Goal: Information Seeking & Learning: Understand process/instructions

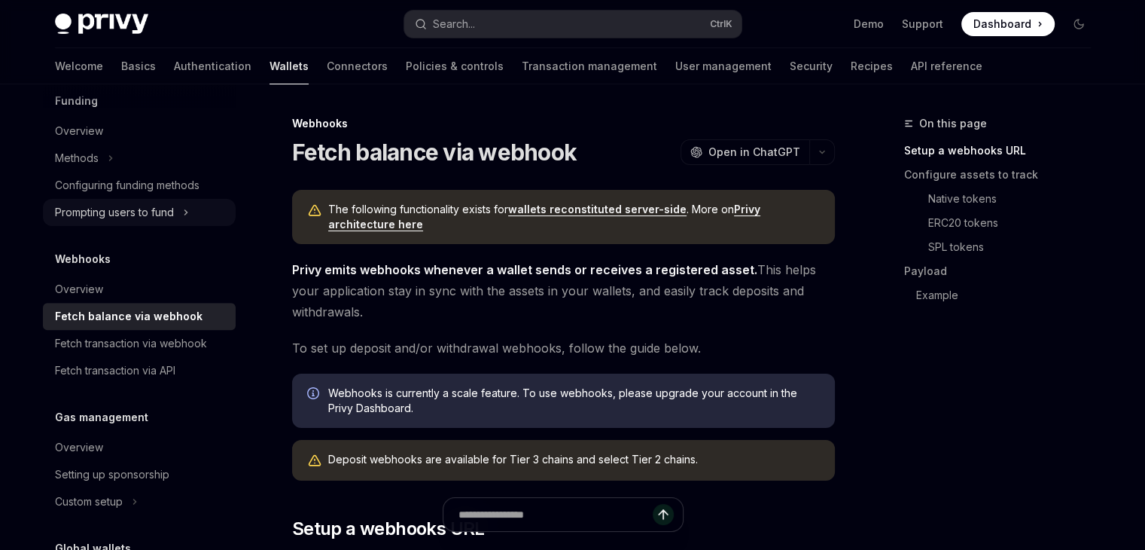
click at [142, 218] on div "Prompting users to fund" at bounding box center [114, 212] width 119 height 18
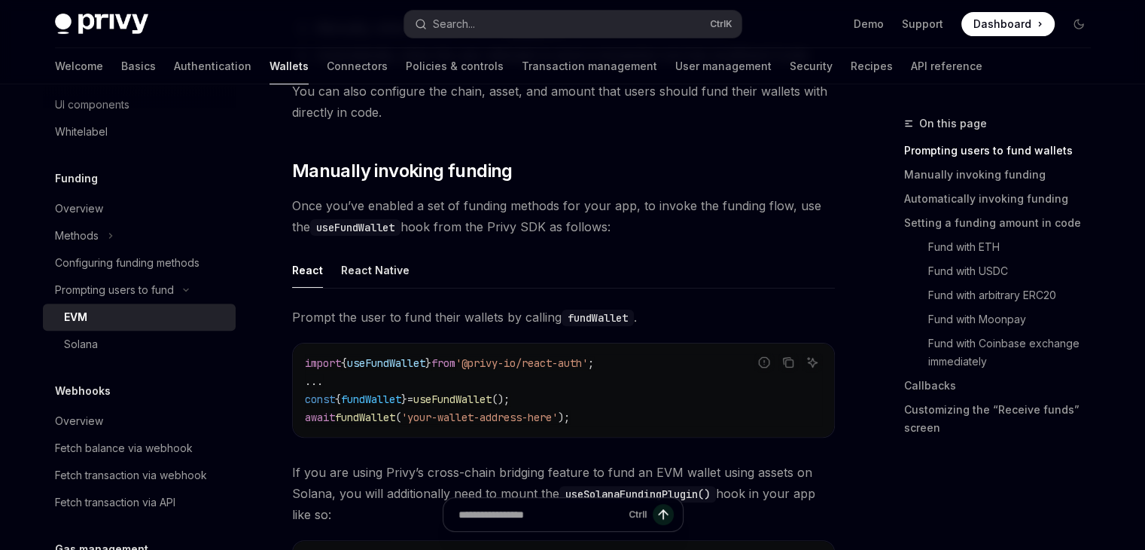
scroll to position [274, 0]
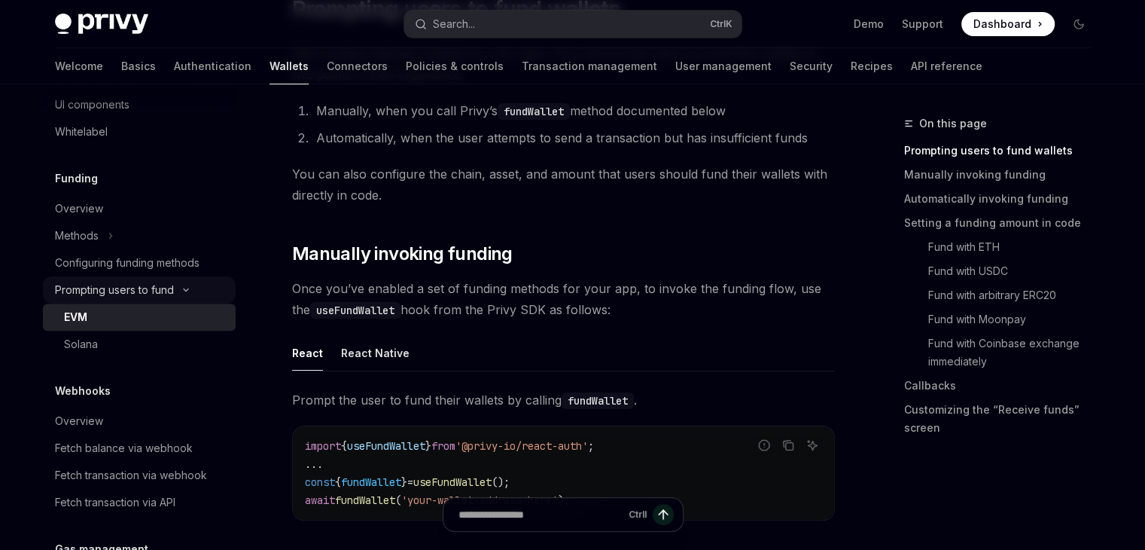
click at [150, 290] on div "Prompting users to fund" at bounding box center [114, 290] width 119 height 18
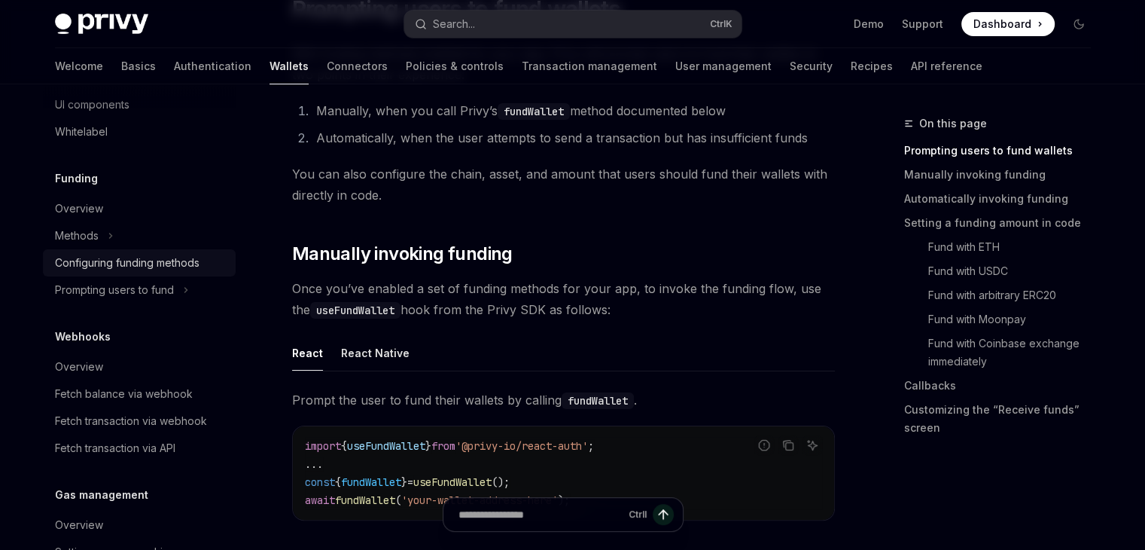
click at [145, 263] on div "Configuring funding methods" at bounding box center [127, 263] width 145 height 18
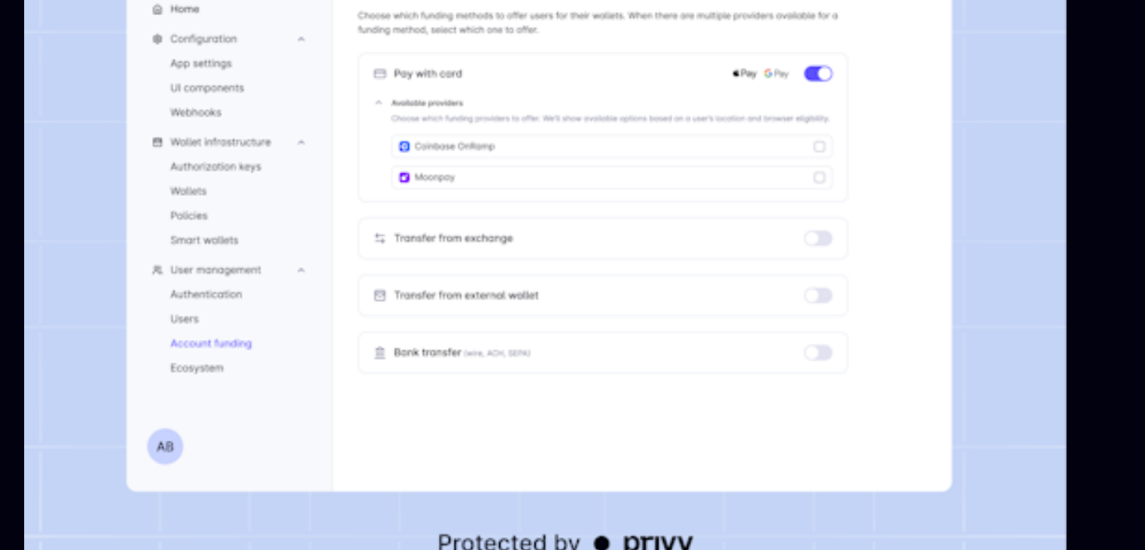
scroll to position [169, 0]
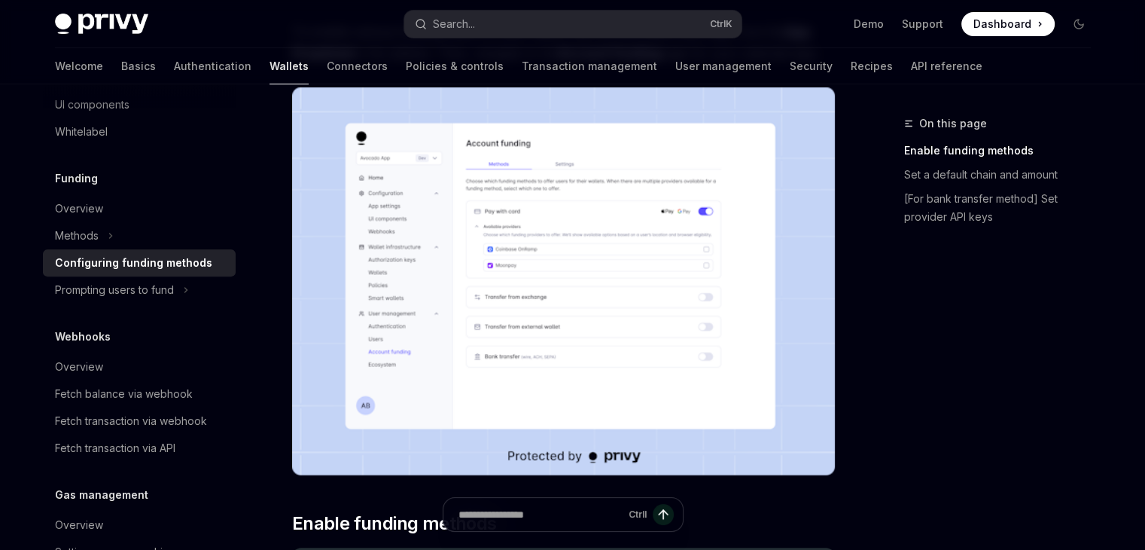
click at [929, 284] on div "On this page Enable funding methods Set a default chain and amount [For bank tr…" at bounding box center [988, 331] width 229 height 435
click at [885, 313] on div "On this page Enable funding methods Set a default chain and amount [For bank tr…" at bounding box center [988, 331] width 229 height 435
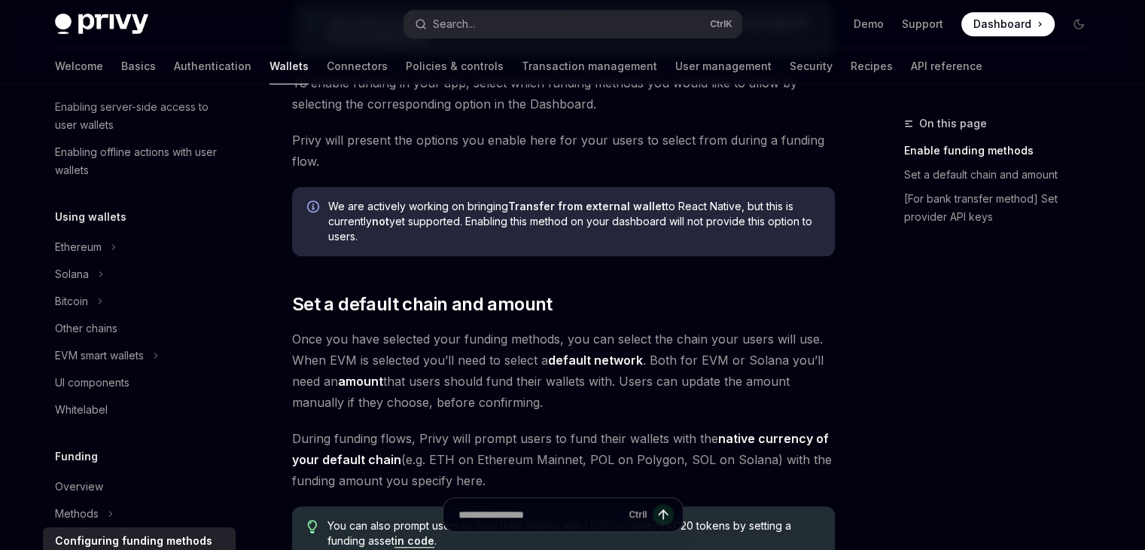
scroll to position [0, 0]
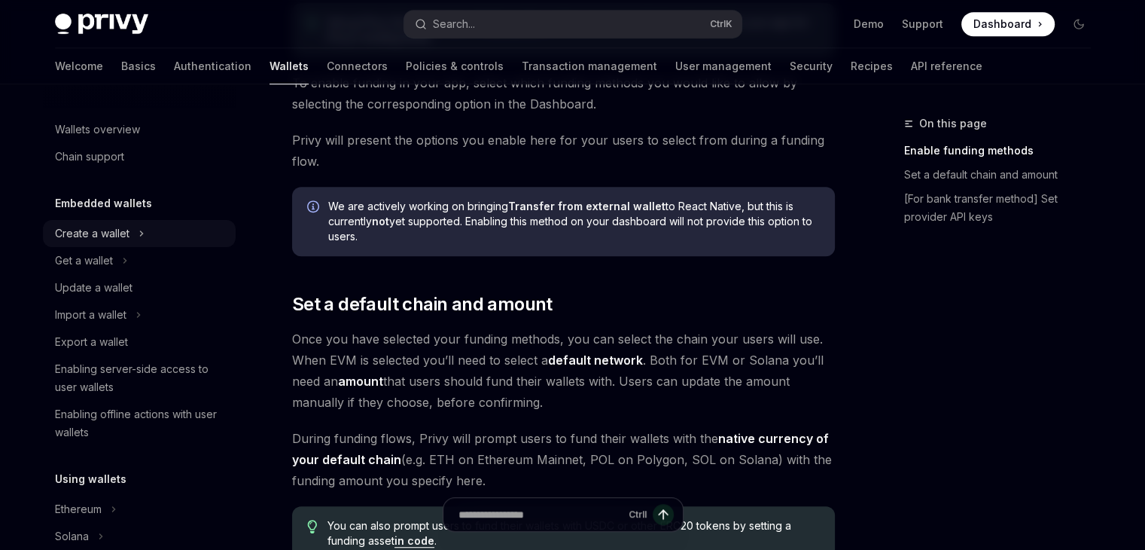
click at [99, 239] on div "Create a wallet" at bounding box center [92, 233] width 75 height 18
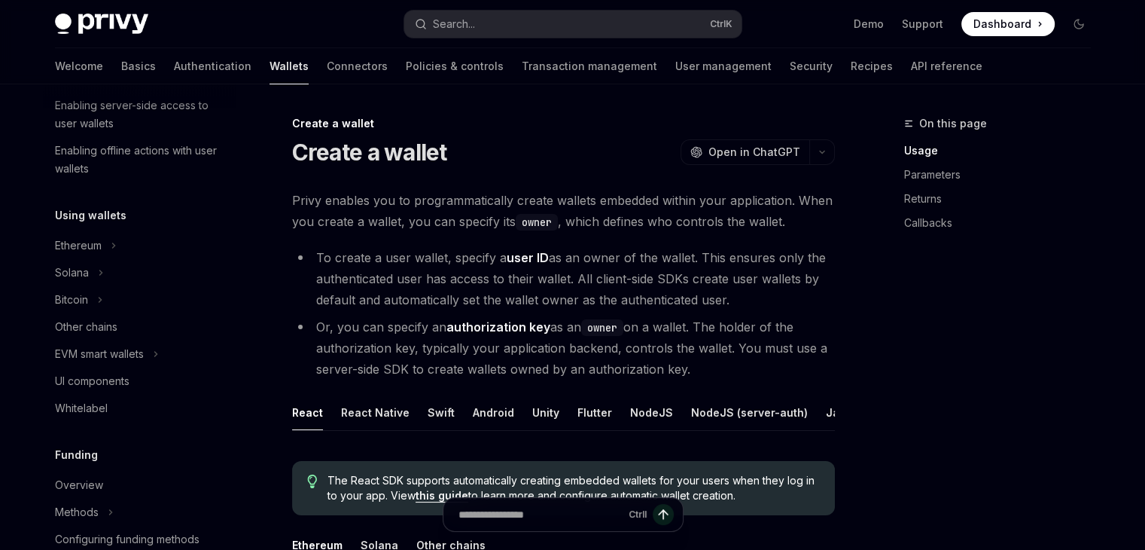
scroll to position [321, 0]
click at [81, 245] on div "Ethereum" at bounding box center [78, 242] width 47 height 18
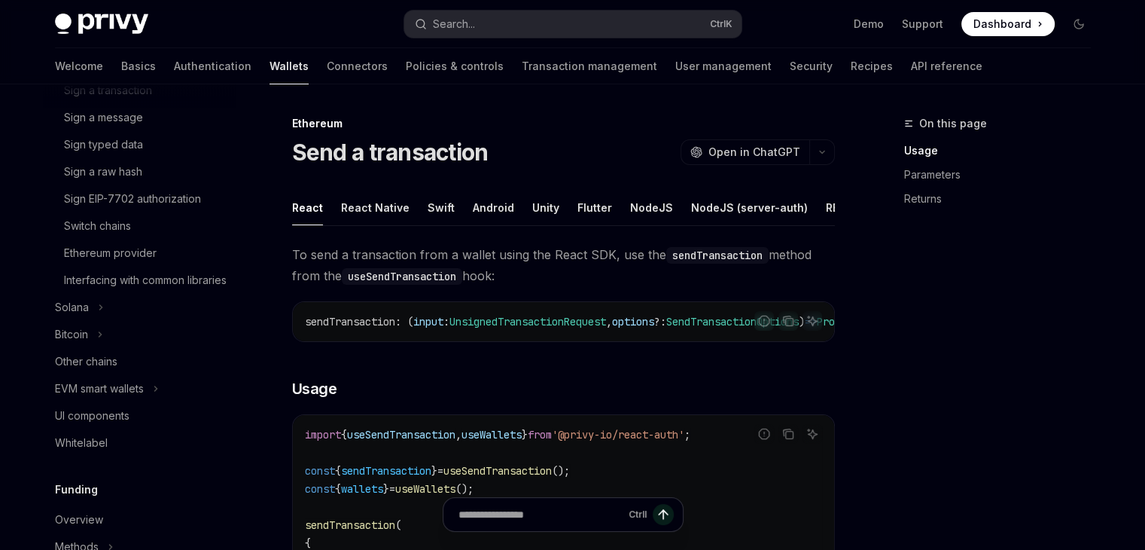
scroll to position [533, 0]
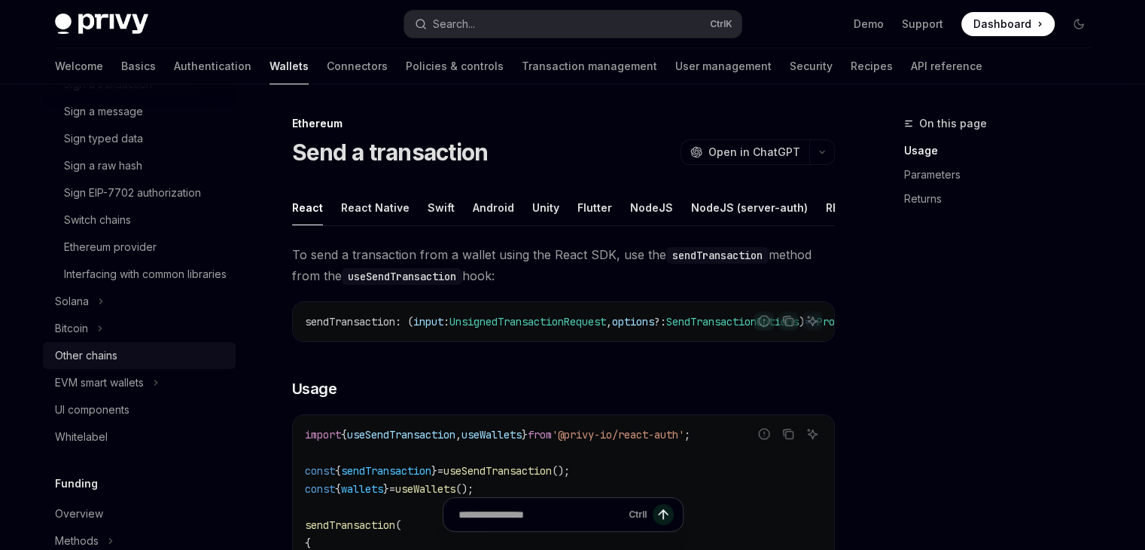
click at [102, 364] on div "Other chains" at bounding box center [86, 355] width 62 height 18
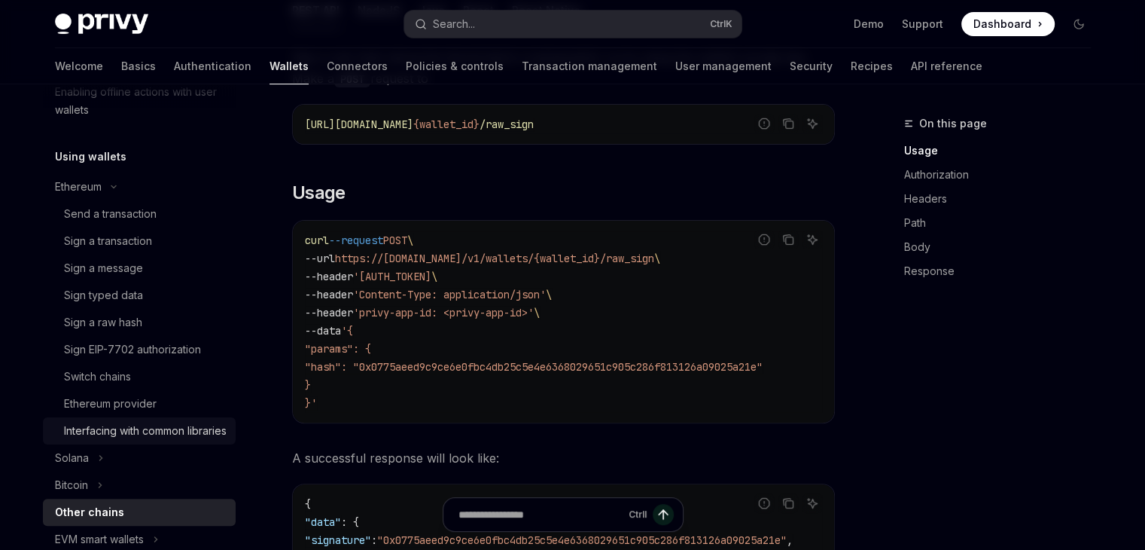
scroll to position [376, 0]
click at [141, 379] on div "Switch chains" at bounding box center [145, 376] width 163 height 18
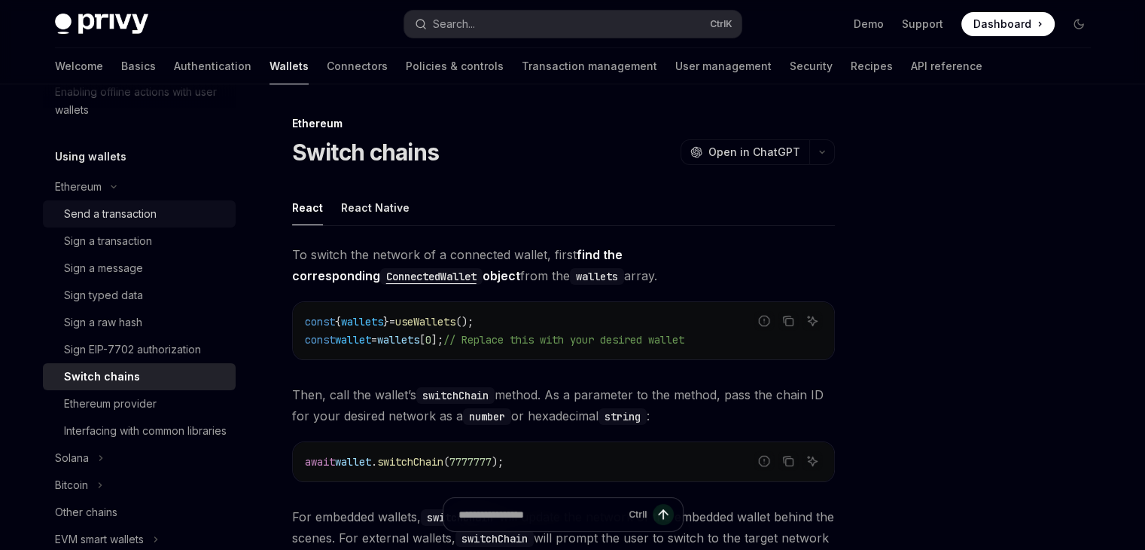
click at [141, 212] on div "Send a transaction" at bounding box center [110, 214] width 93 height 18
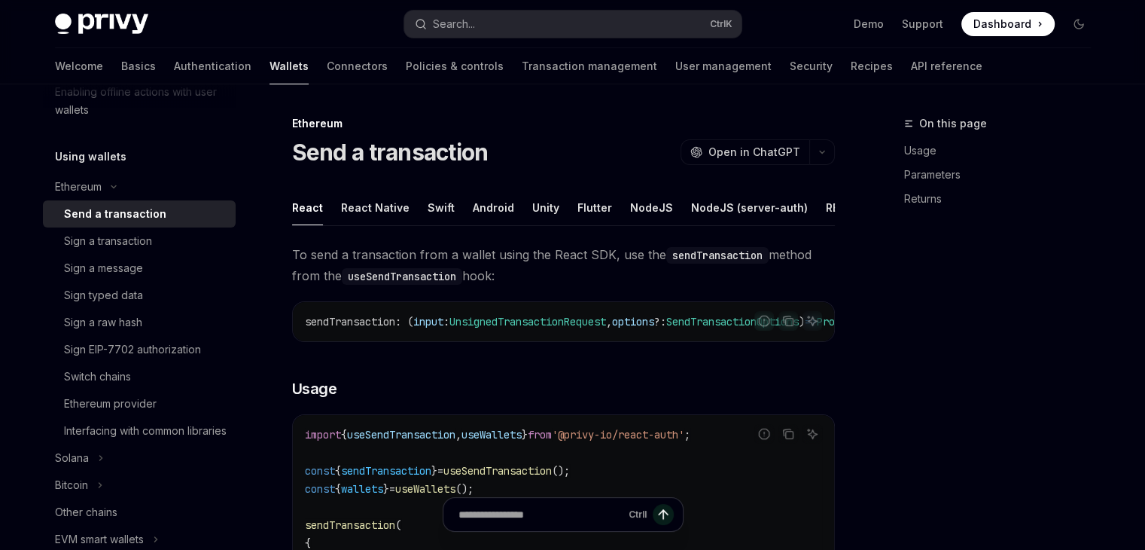
type textarea "*"
click at [1038, 300] on div "On this page Usage Parameters Returns" at bounding box center [988, 331] width 229 height 435
